Goal: Communication & Community: Answer question/provide support

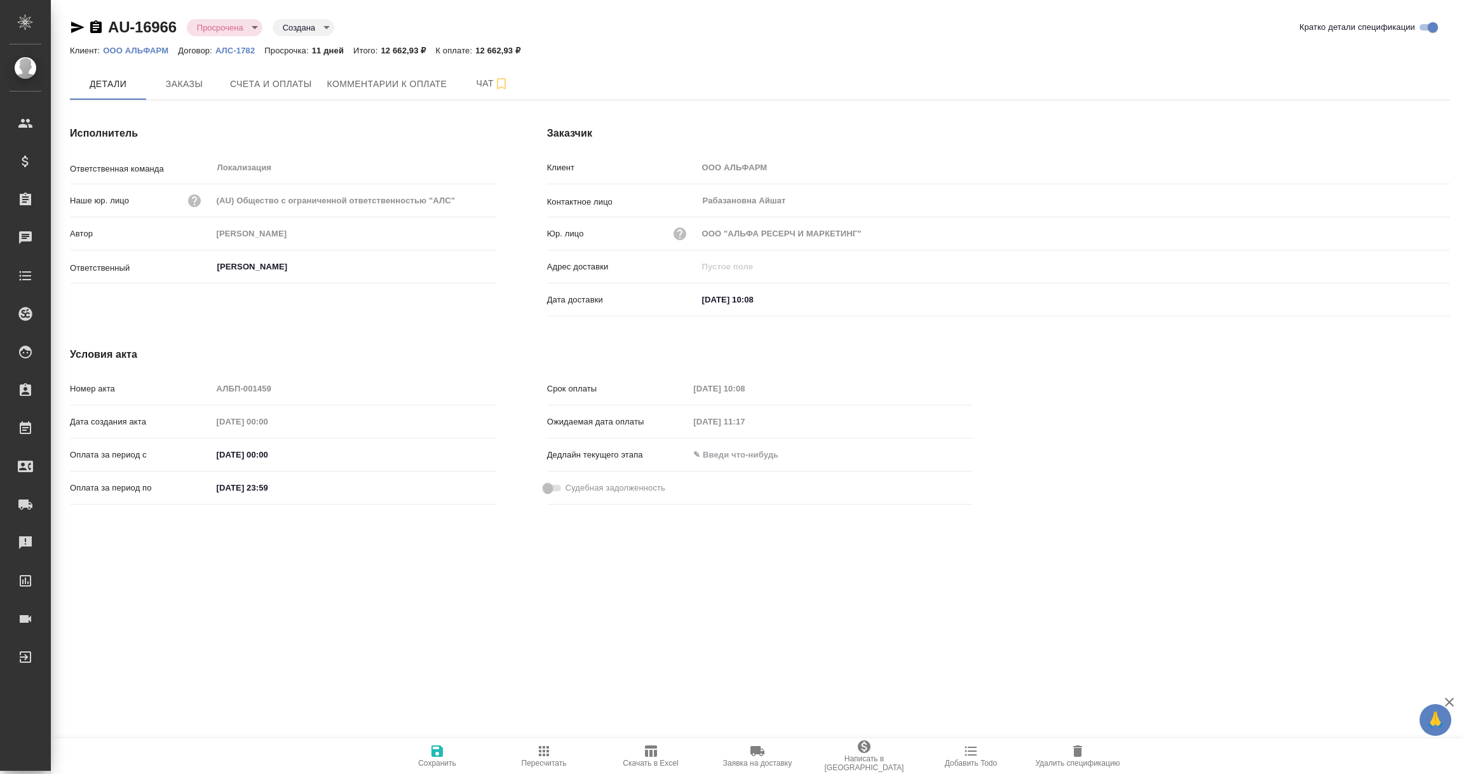
click at [374, 85] on span "Комментарии к оплате" at bounding box center [387, 84] width 120 height 16
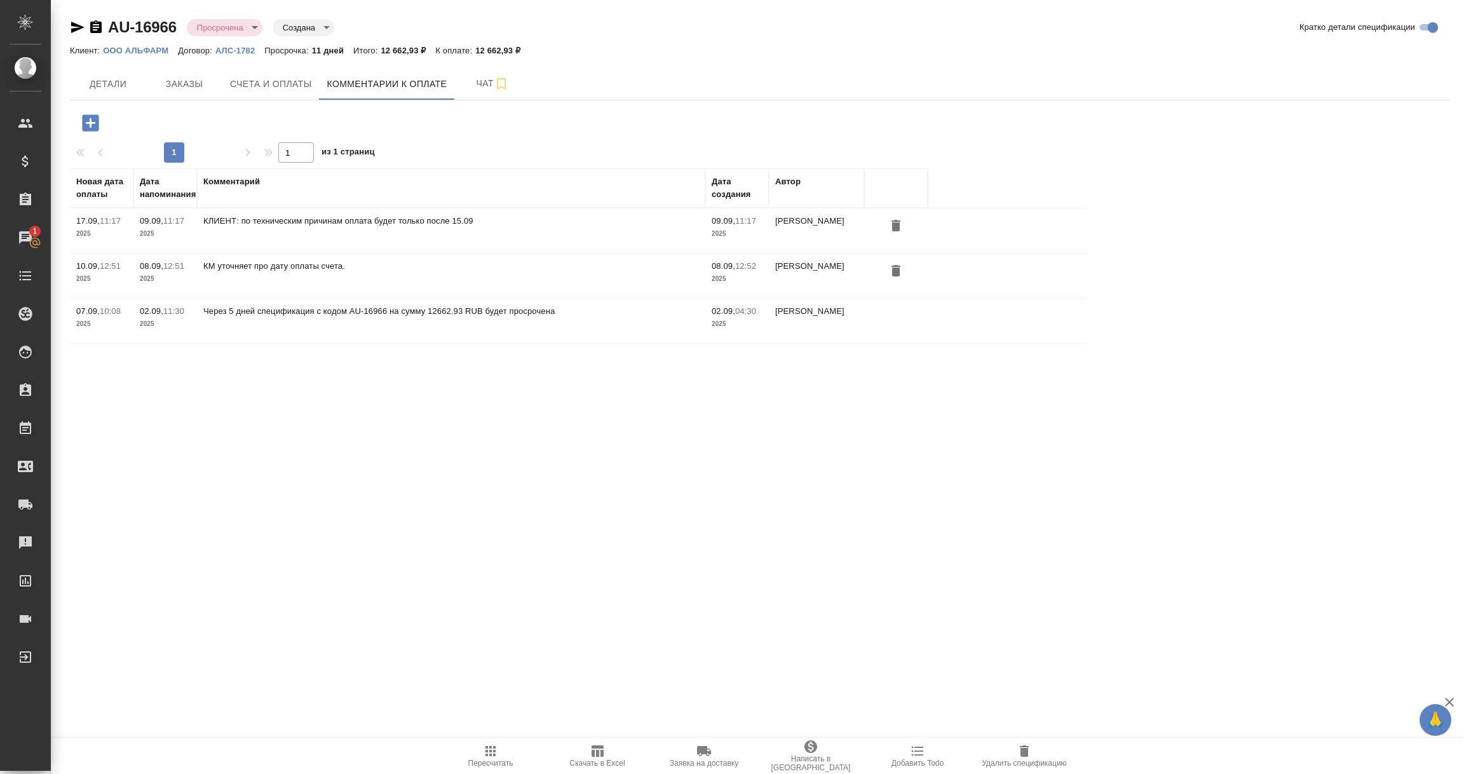
click at [74, 25] on icon "button" at bounding box center [77, 27] width 13 height 11
click at [97, 119] on icon "button" at bounding box center [90, 122] width 17 height 17
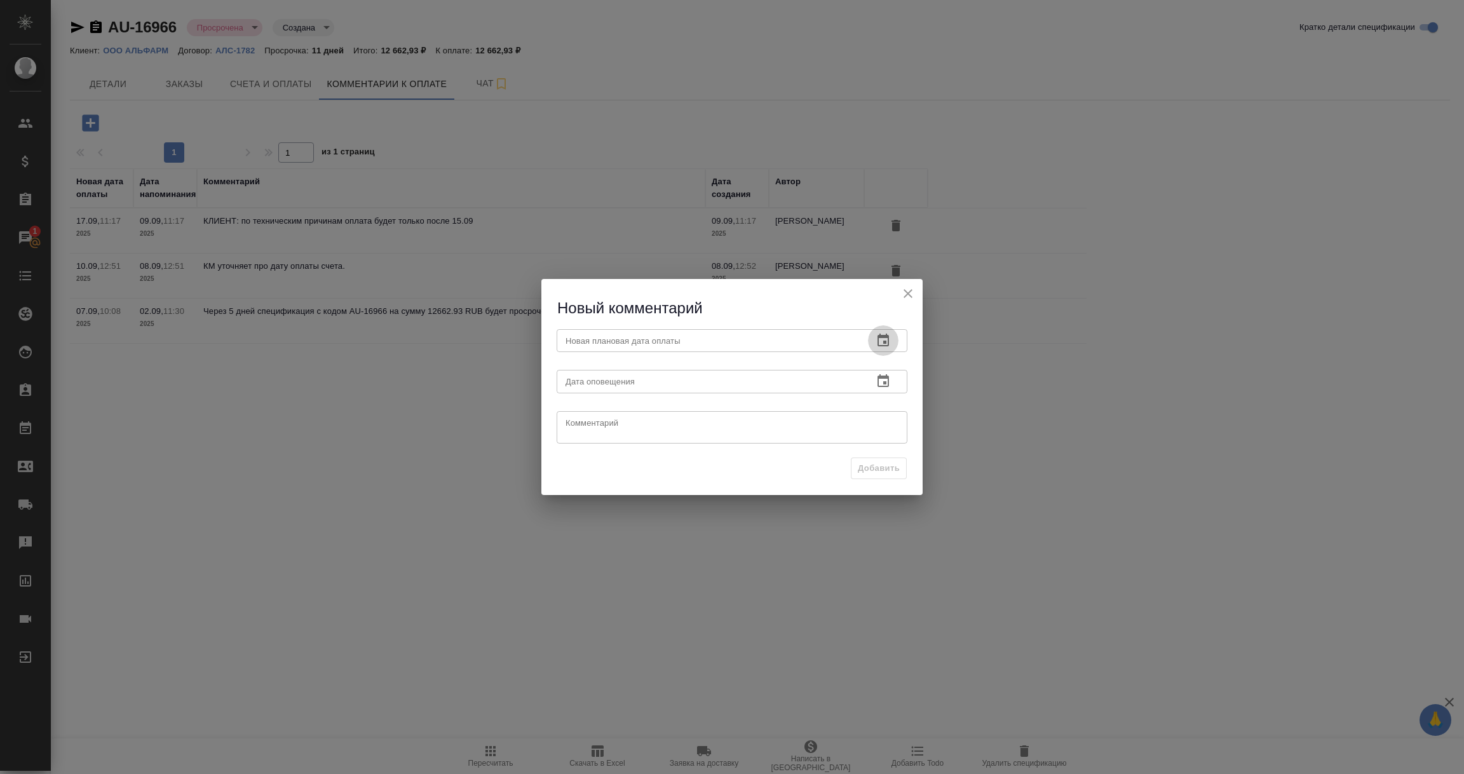
click at [880, 342] on icon "button" at bounding box center [882, 340] width 15 height 15
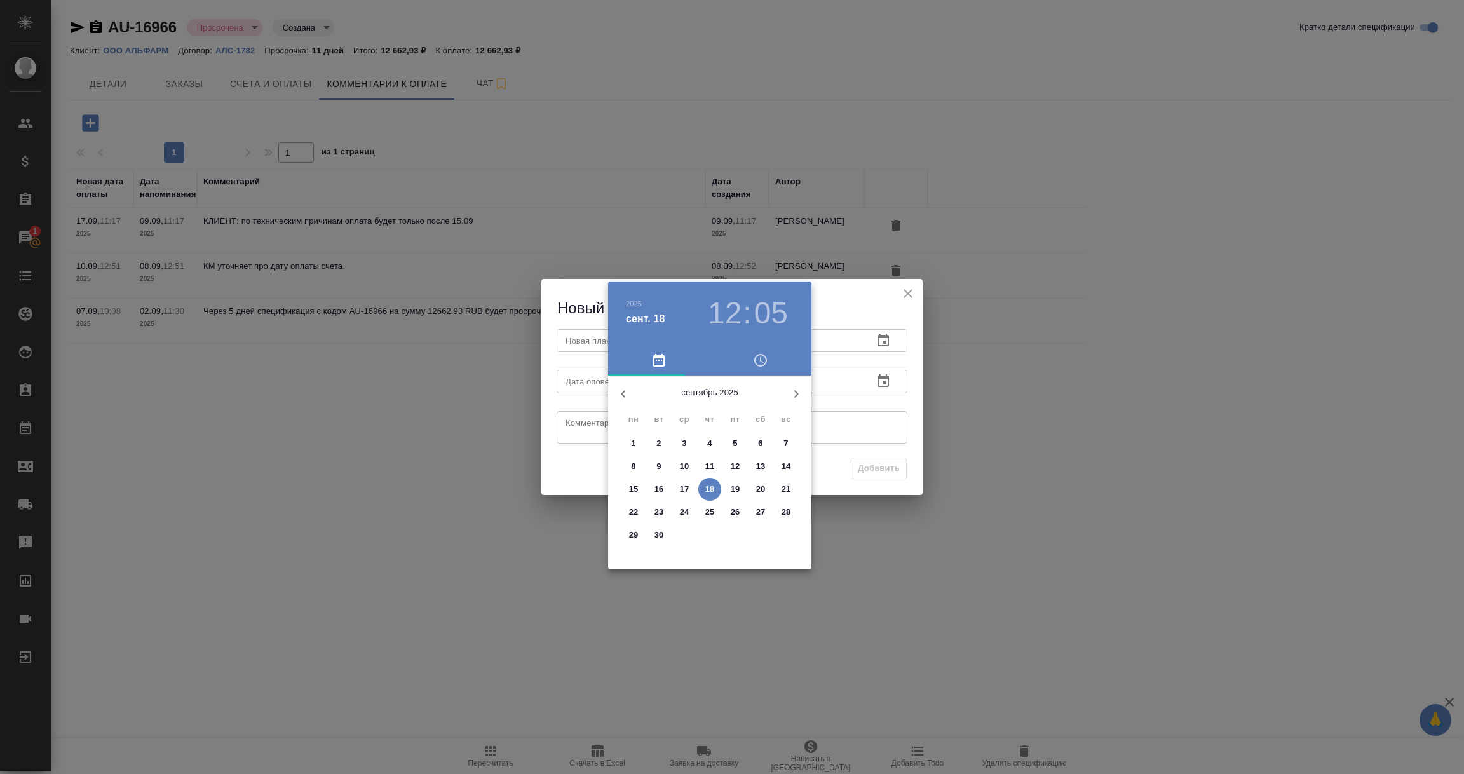
click at [734, 513] on p "26" at bounding box center [736, 512] width 10 height 13
type input "26.09.2025 12:05"
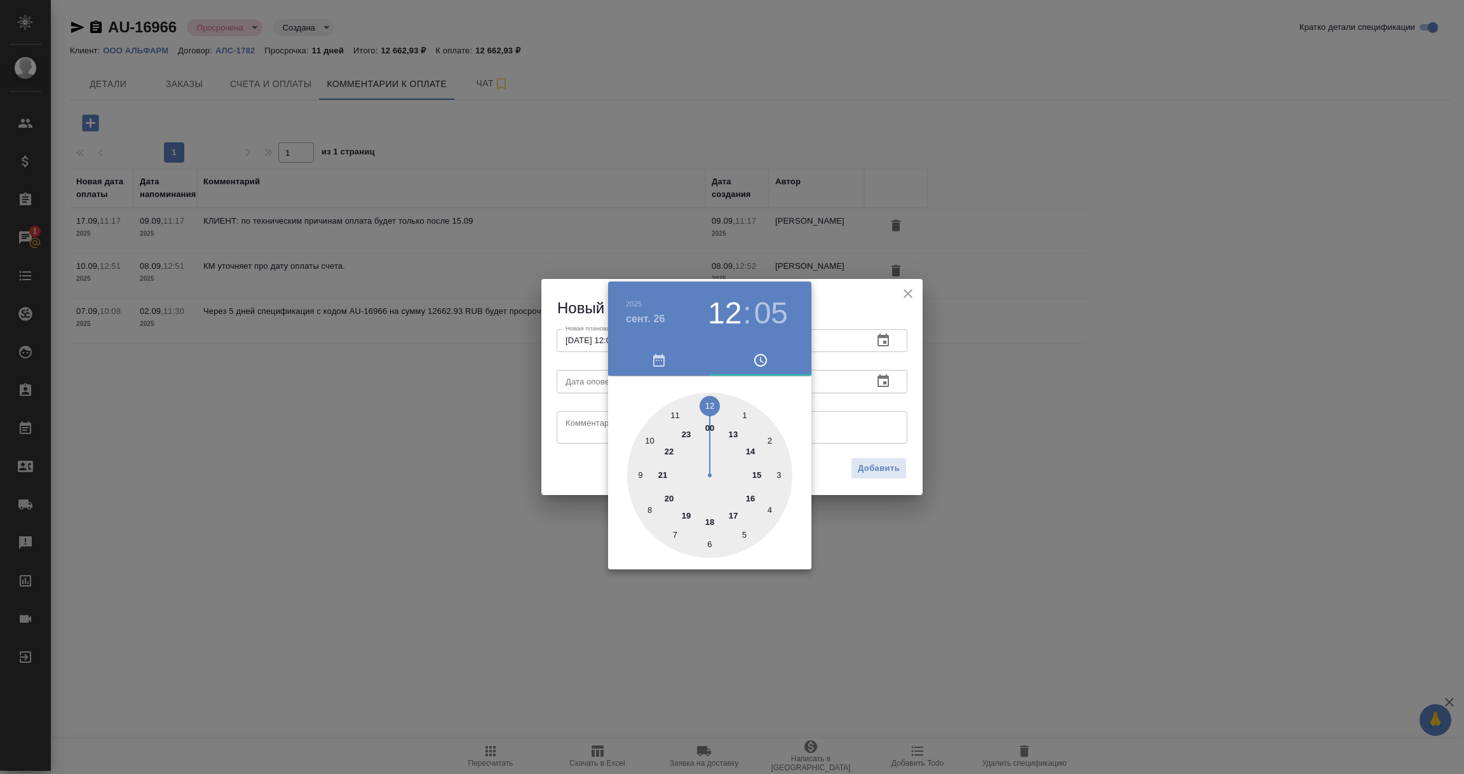
click at [897, 430] on div at bounding box center [732, 387] width 1464 height 774
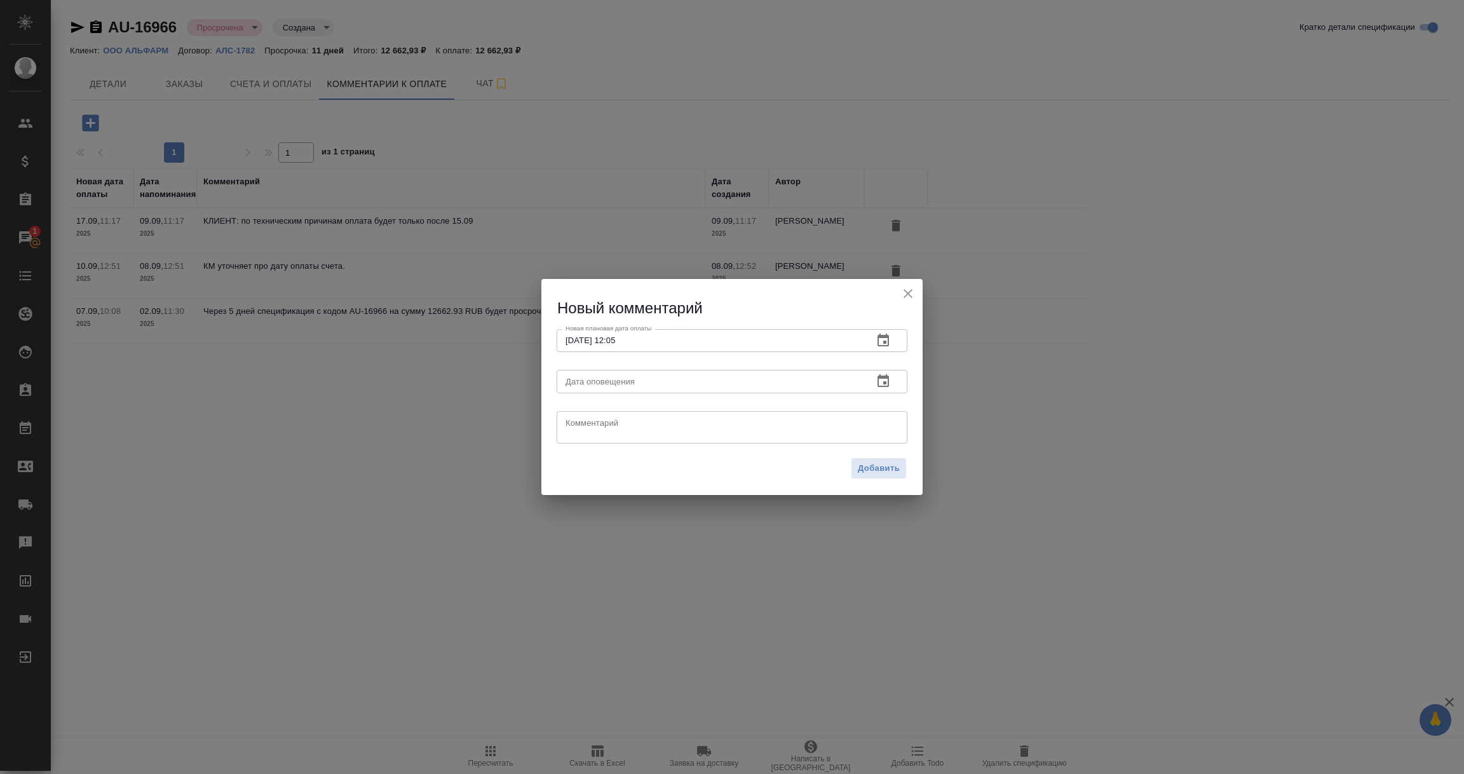
click at [880, 374] on icon "button" at bounding box center [882, 381] width 15 height 15
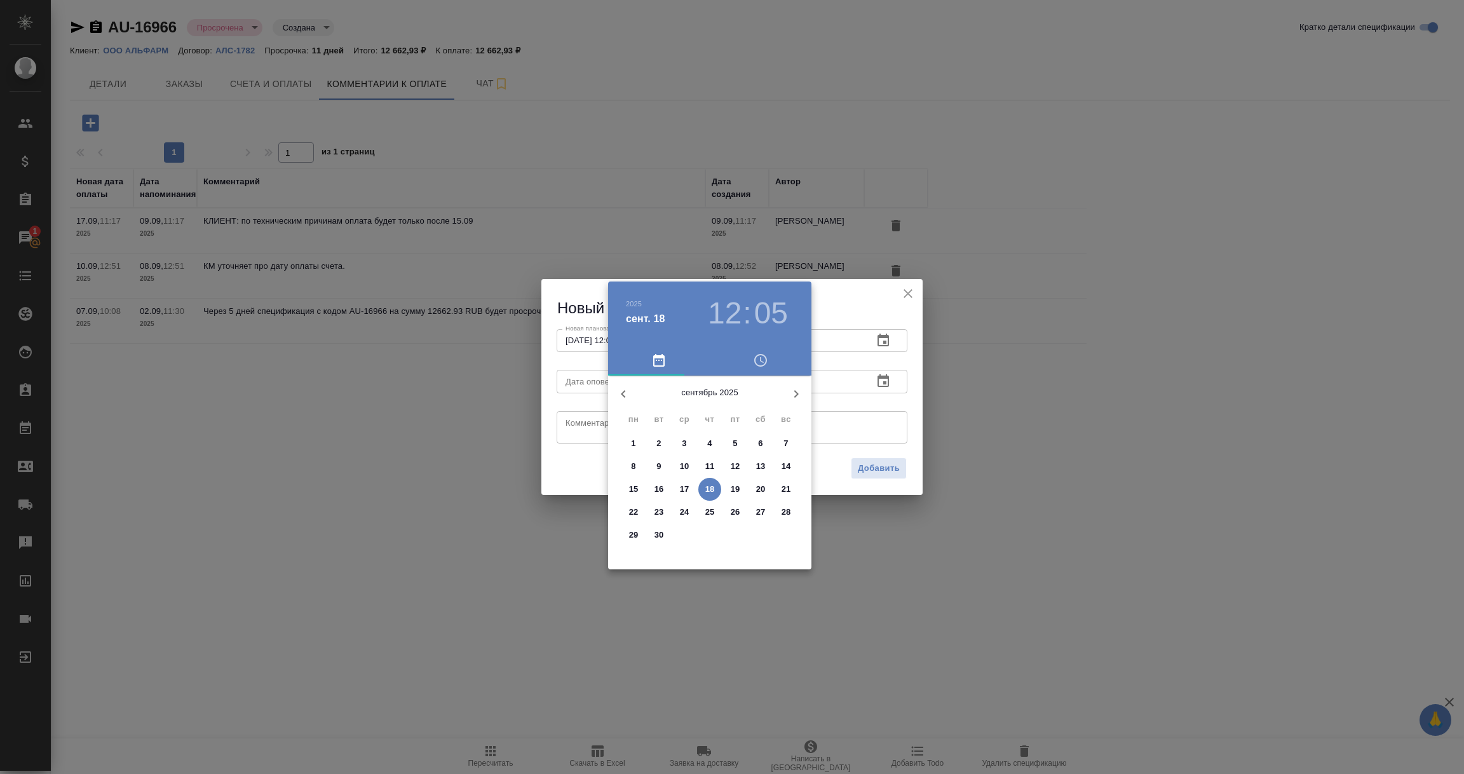
click at [710, 489] on p "18" at bounding box center [710, 489] width 10 height 13
type input "18.09.2025 12:05"
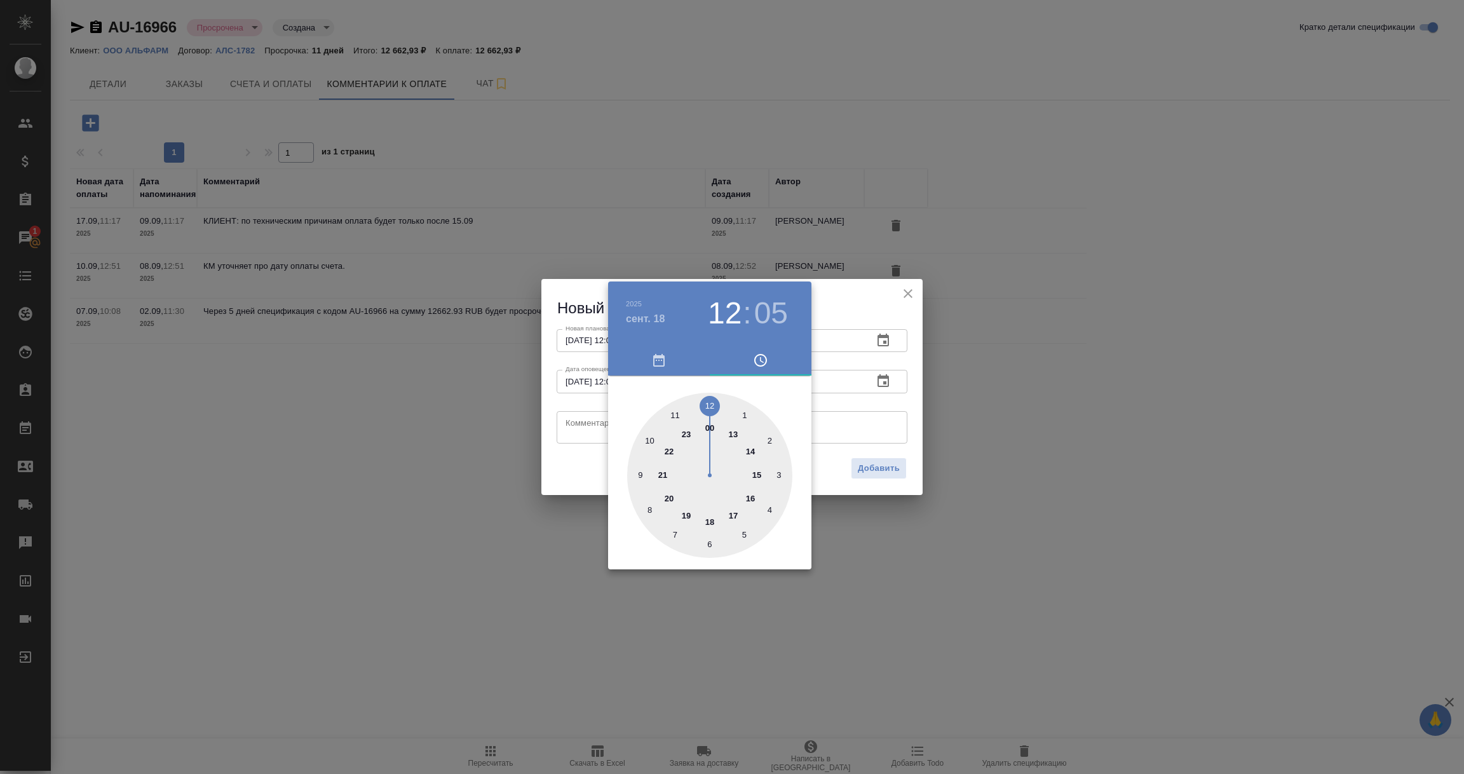
click at [580, 420] on div at bounding box center [732, 387] width 1464 height 774
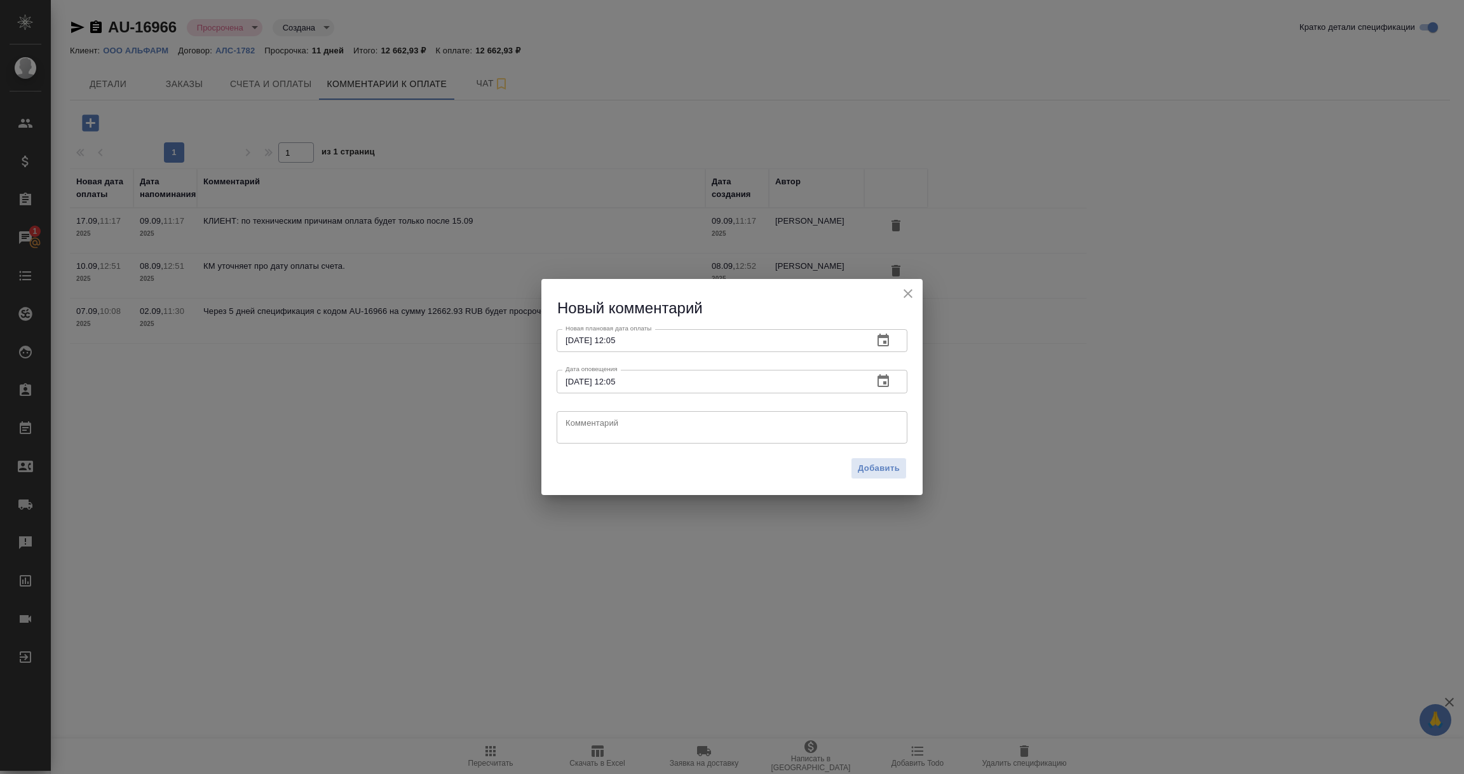
click at [580, 420] on textarea at bounding box center [731, 426] width 333 height 19
type textarea "Уточняем дату оплаты у клиента."
click at [863, 472] on span "Добавить" at bounding box center [879, 468] width 42 height 15
